Goal: Communication & Community: Answer question/provide support

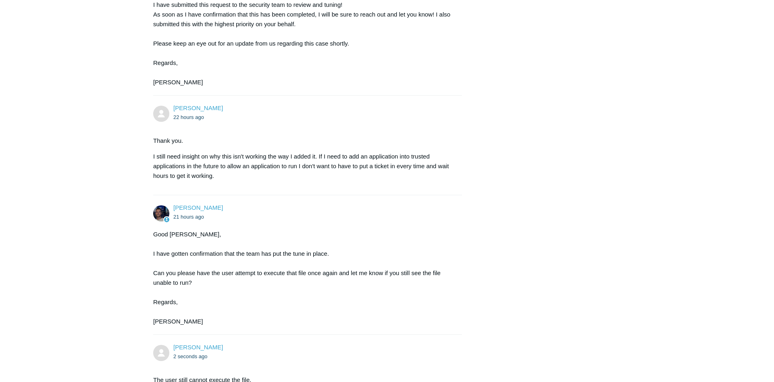
scroll to position [329, 0]
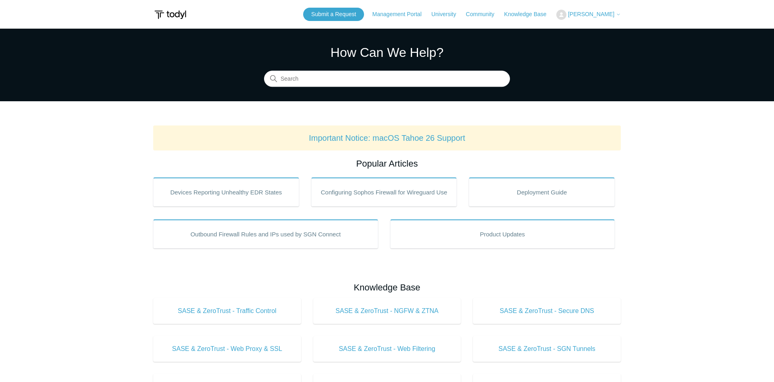
click at [598, 19] on button "[PERSON_NAME]" at bounding box center [588, 15] width 64 height 10
click at [598, 36] on link "My Support Requests" at bounding box center [595, 32] width 79 height 14
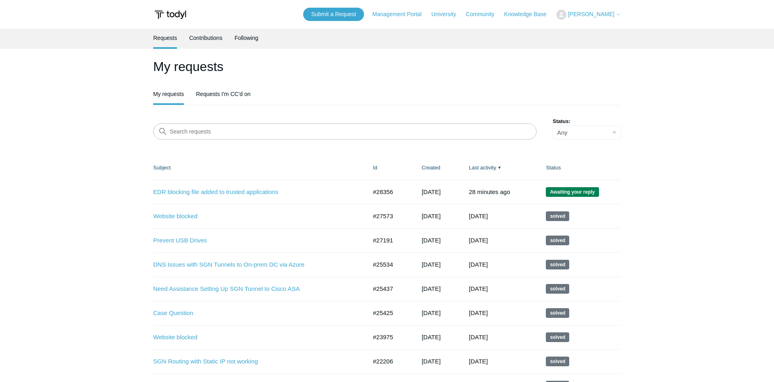
click at [227, 187] on td "EDR blocking file added to trusted applications #28356 1 day ago Awaiting your …" at bounding box center [259, 192] width 212 height 24
click at [224, 192] on link "EDR blocking file added to trusted applications" at bounding box center [253, 191] width 201 height 9
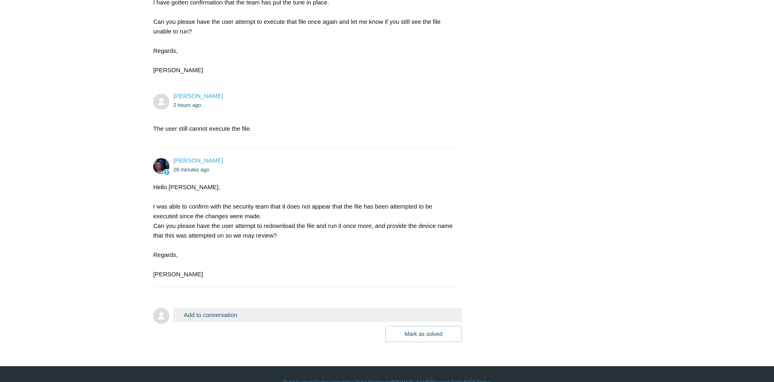
scroll to position [754, 0]
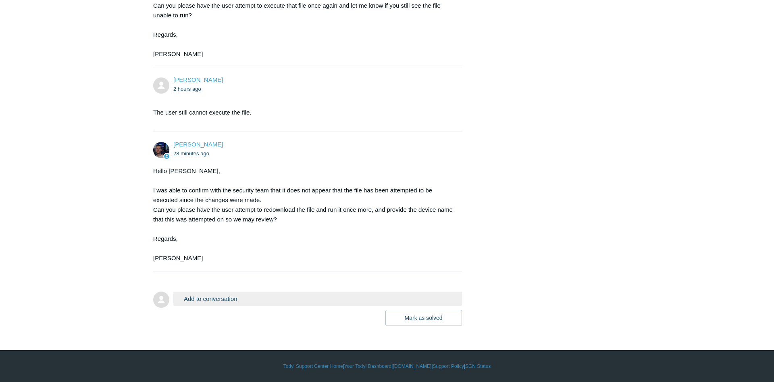
click at [236, 298] on button "Add to conversation" at bounding box center [317, 298] width 288 height 14
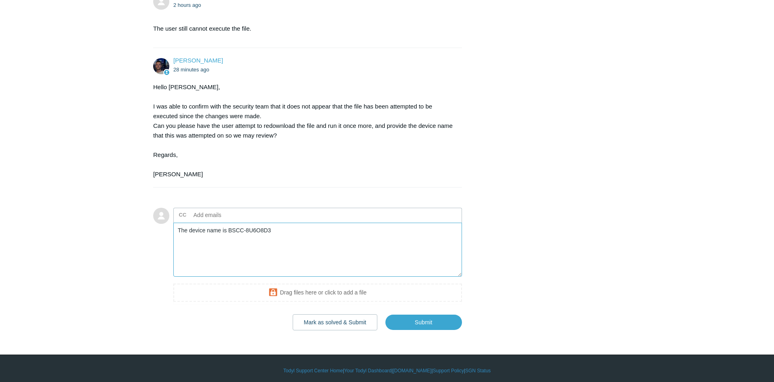
scroll to position [841, 0]
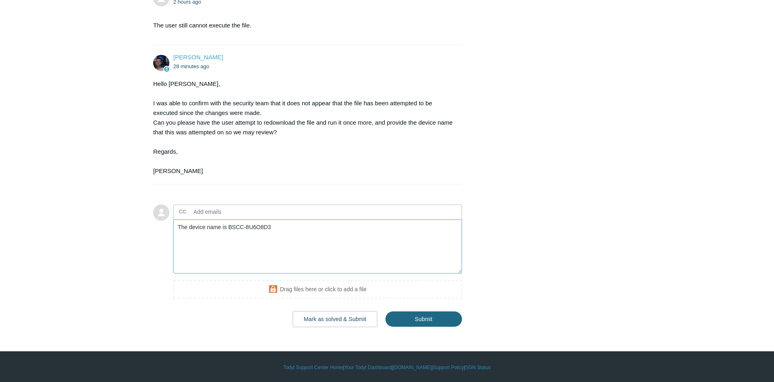
type textarea "The device name is BSCC-8U6O8D3"
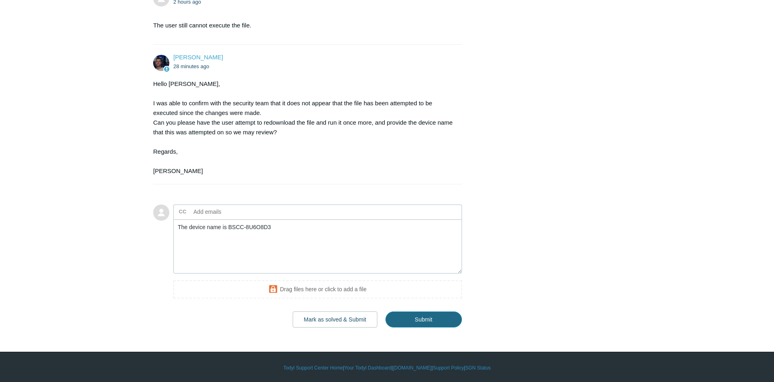
click at [437, 319] on input "Submit" at bounding box center [423, 319] width 77 height 16
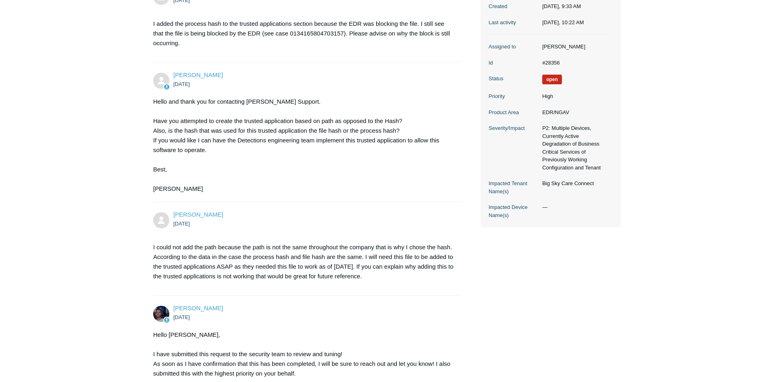
scroll to position [205, 0]
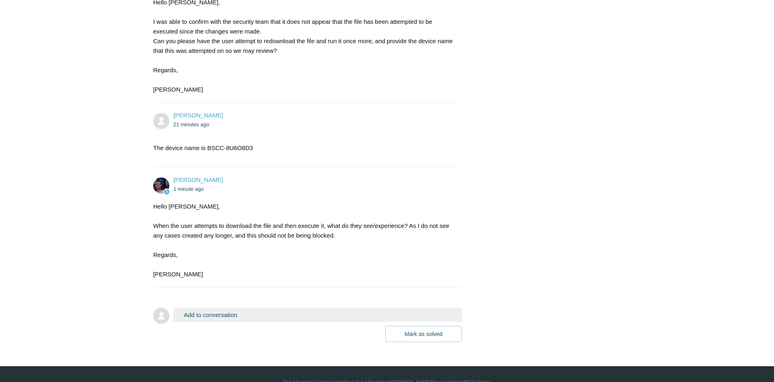
scroll to position [939, 0]
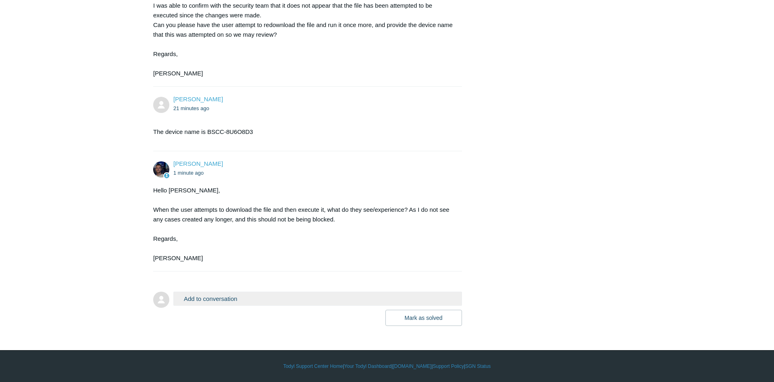
click at [265, 297] on button "Add to conversation" at bounding box center [317, 298] width 288 height 14
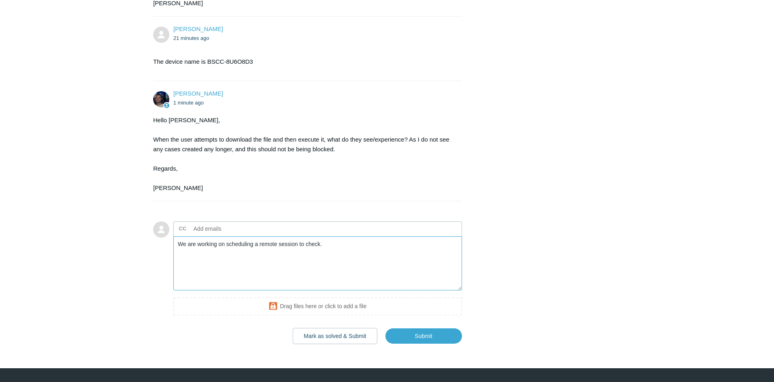
scroll to position [1025, 0]
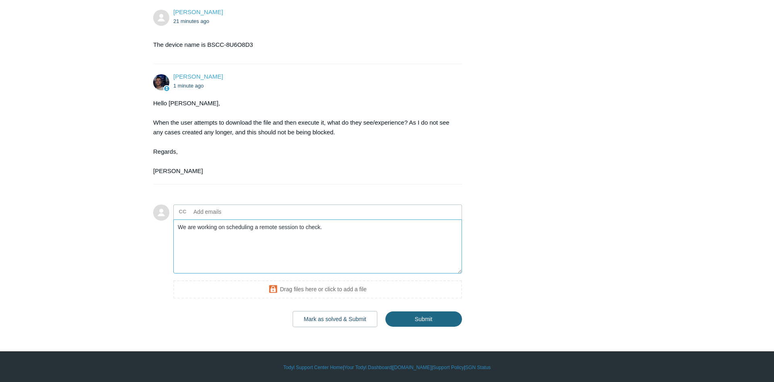
type textarea "We are working on scheduling a remote session to check."
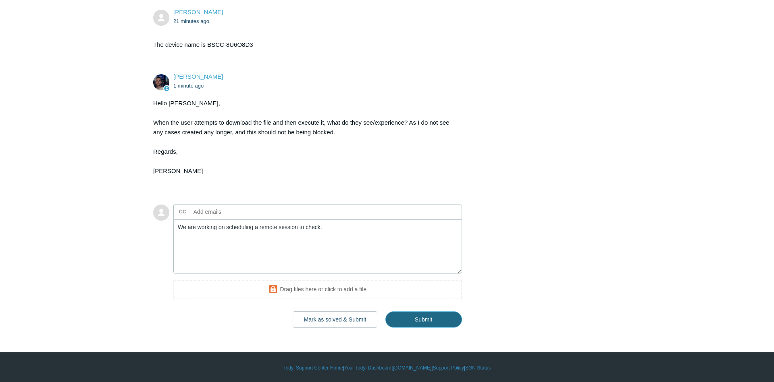
click at [419, 318] on input "Submit" at bounding box center [423, 319] width 77 height 16
